Goal: Task Accomplishment & Management: Manage account settings

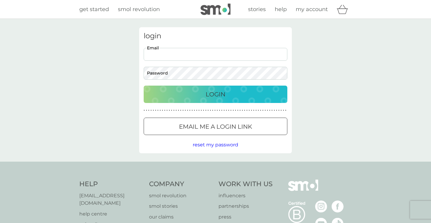
type input "[EMAIL_ADDRESS][DOMAIN_NAME]"
click at [199, 91] on div "Login" at bounding box center [216, 95] width 132 height 10
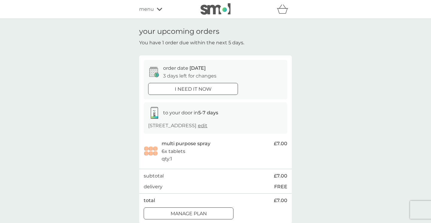
click at [193, 211] on div at bounding box center [189, 214] width 22 height 6
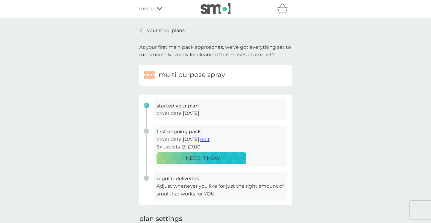
scroll to position [13, 0]
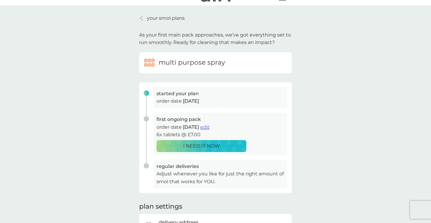
click at [210, 124] on span "edit" at bounding box center [204, 127] width 9 height 6
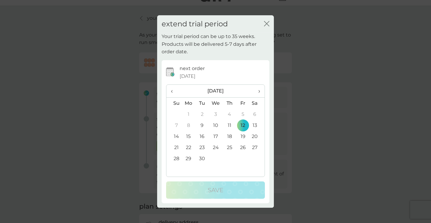
click at [259, 90] on span "›" at bounding box center [257, 91] width 6 height 13
click at [260, 92] on span "›" at bounding box center [257, 91] width 6 height 13
click at [177, 127] on td "7" at bounding box center [174, 125] width 15 height 11
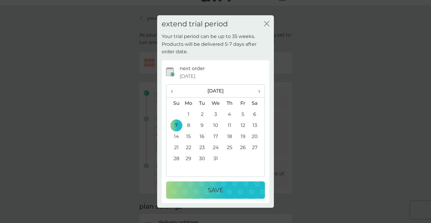
click at [224, 189] on div "Save" at bounding box center [215, 190] width 87 height 10
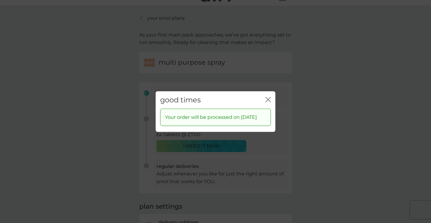
click at [269, 97] on icon "close" at bounding box center [268, 99] width 5 height 5
